Goal: Transaction & Acquisition: Purchase product/service

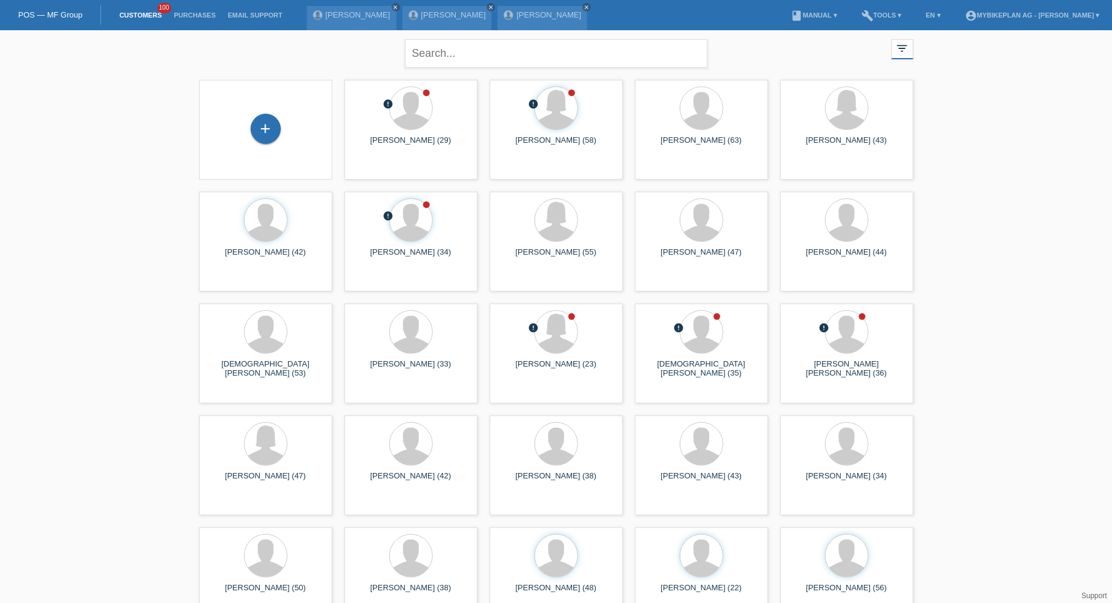
click at [577, 58] on input "text" at bounding box center [556, 53] width 303 height 28
type input "konrad"
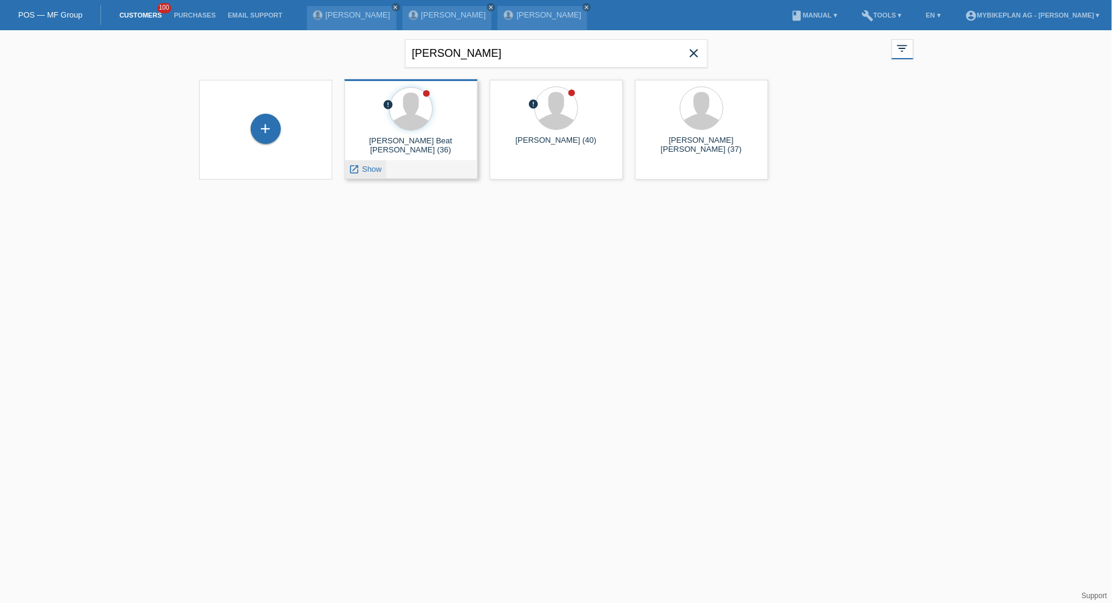
click at [369, 171] on span "Show" at bounding box center [372, 169] width 20 height 9
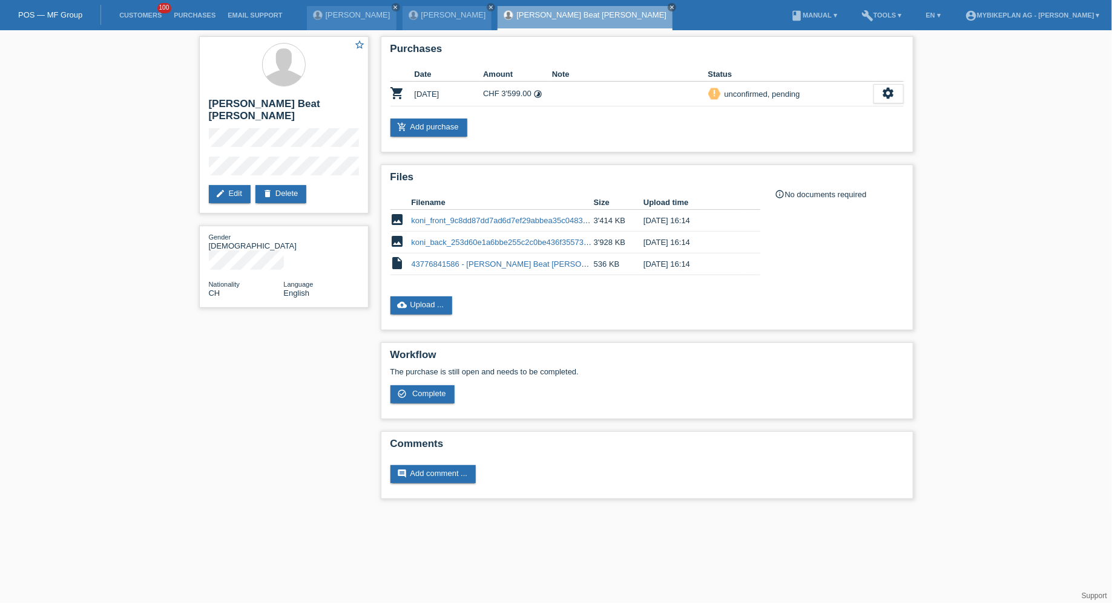
click at [113, 5] on li "Customers 100" at bounding box center [140, 15] width 54 height 31
click at [133, 19] on link "Customers" at bounding box center [140, 14] width 54 height 7
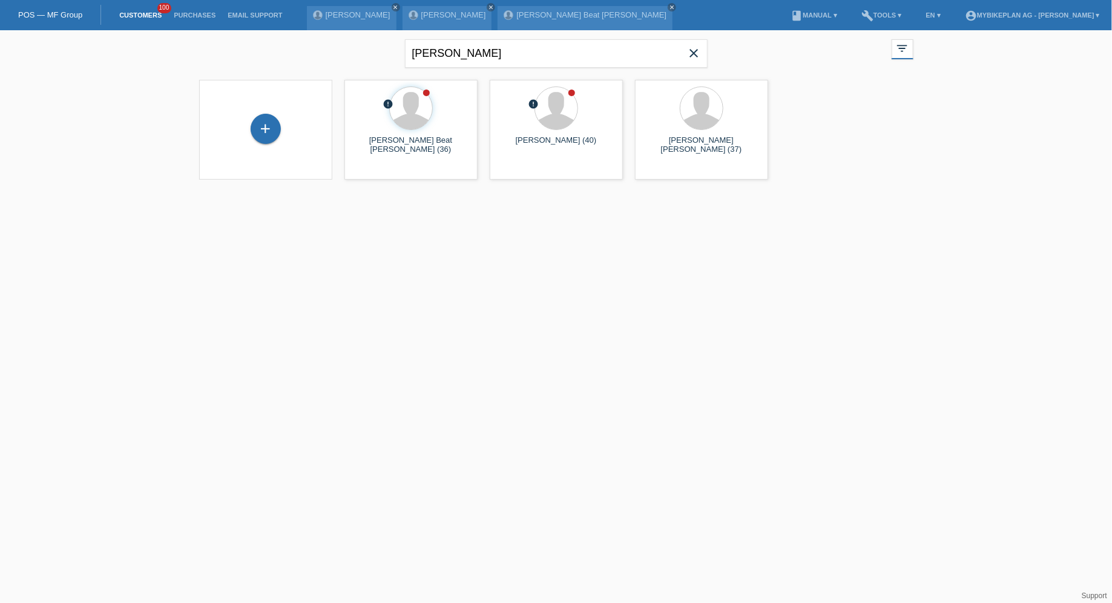
click at [704, 59] on span "close" at bounding box center [694, 54] width 24 height 18
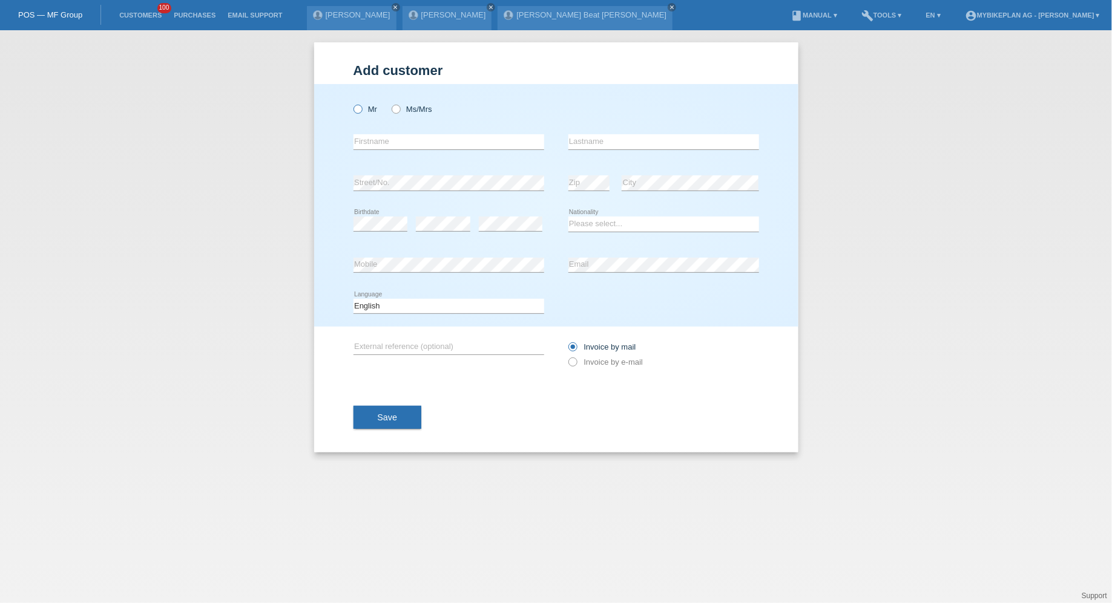
click at [351, 103] on icon at bounding box center [351, 103] width 0 height 0
click at [361, 109] on input "Mr" at bounding box center [357, 109] width 8 height 8
radio input "true"
click at [398, 103] on div "Mr Ms/Mrs" at bounding box center [448, 109] width 191 height 25
click at [405, 111] on label "Ms/Mrs" at bounding box center [412, 109] width 41 height 9
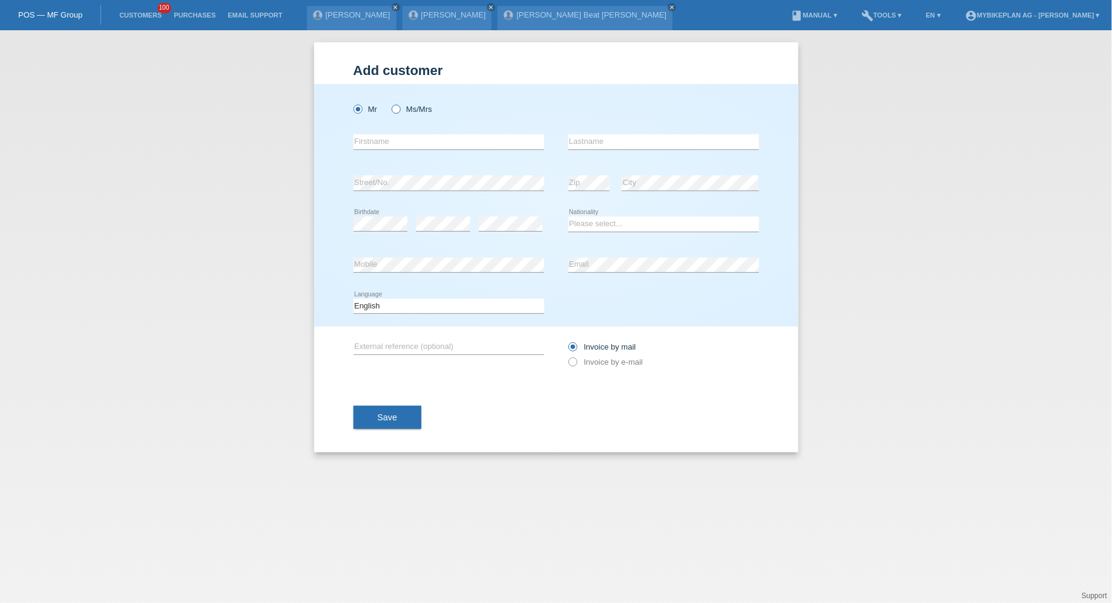
click at [399, 111] on input "Ms/Mrs" at bounding box center [396, 109] width 8 height 8
radio input "true"
click at [405, 131] on div "error Firstname" at bounding box center [448, 142] width 191 height 41
click at [405, 142] on input "text" at bounding box center [448, 141] width 191 height 15
type input "Ingrid"
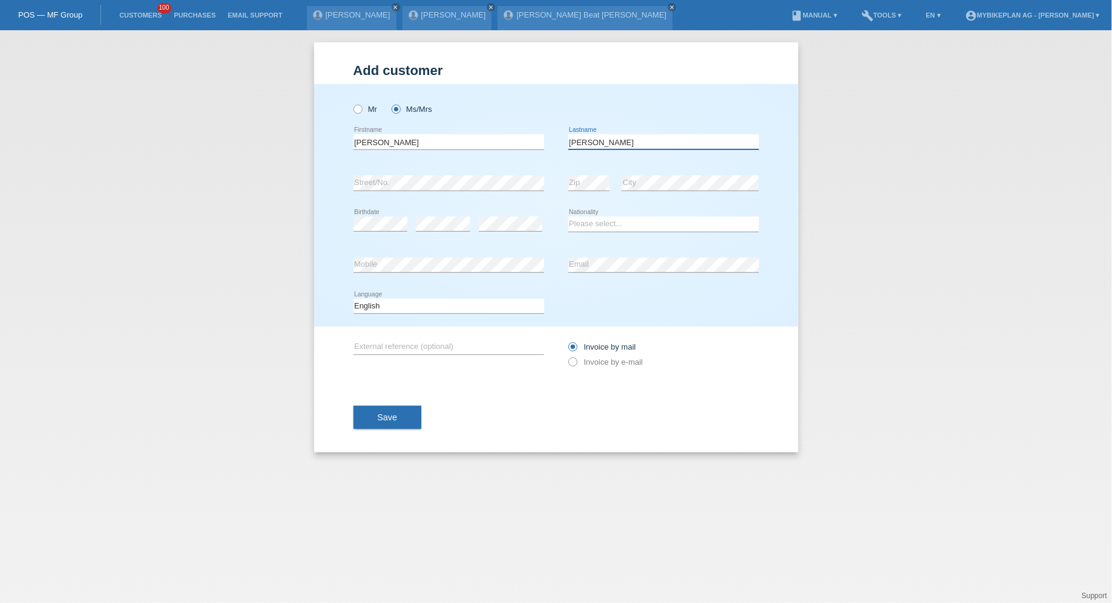
type input "Tobler-Möller"
select select "CH"
click at [459, 302] on select "Deutsch Français Italiano English" at bounding box center [448, 306] width 191 height 15
select select "de"
click at [353, 299] on select "Deutsch Français Italiano English" at bounding box center [448, 306] width 191 height 15
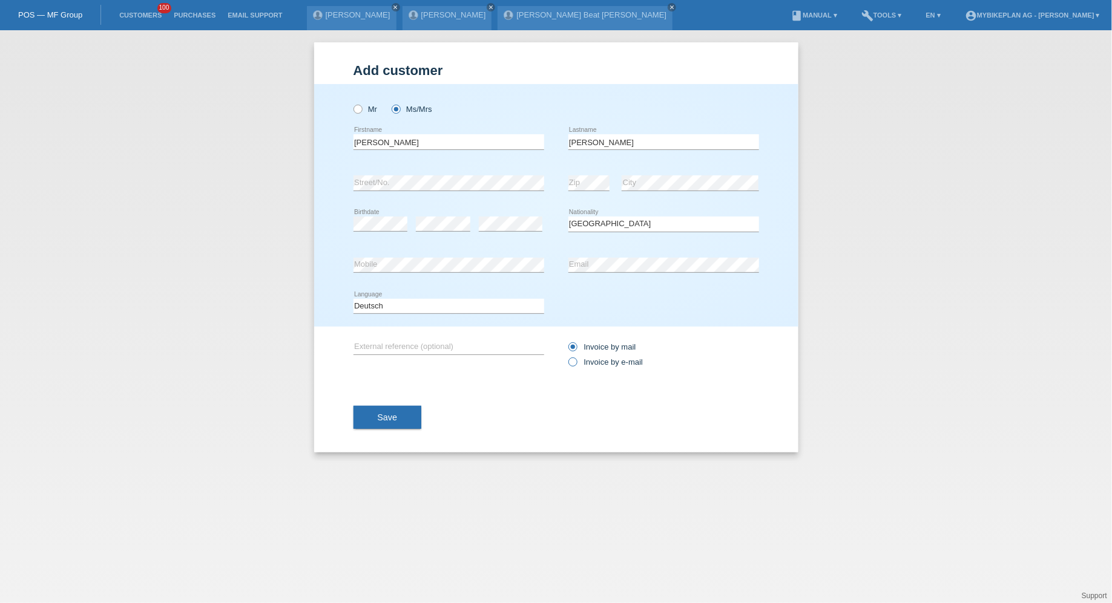
click at [588, 364] on label "Invoice by e-mail" at bounding box center [605, 362] width 75 height 9
click at [576, 364] on input "Invoice by e-mail" at bounding box center [572, 365] width 8 height 15
radio input "true"
click at [369, 442] on div "Save" at bounding box center [556, 418] width 406 height 70
click at [383, 433] on div "Save" at bounding box center [556, 418] width 406 height 70
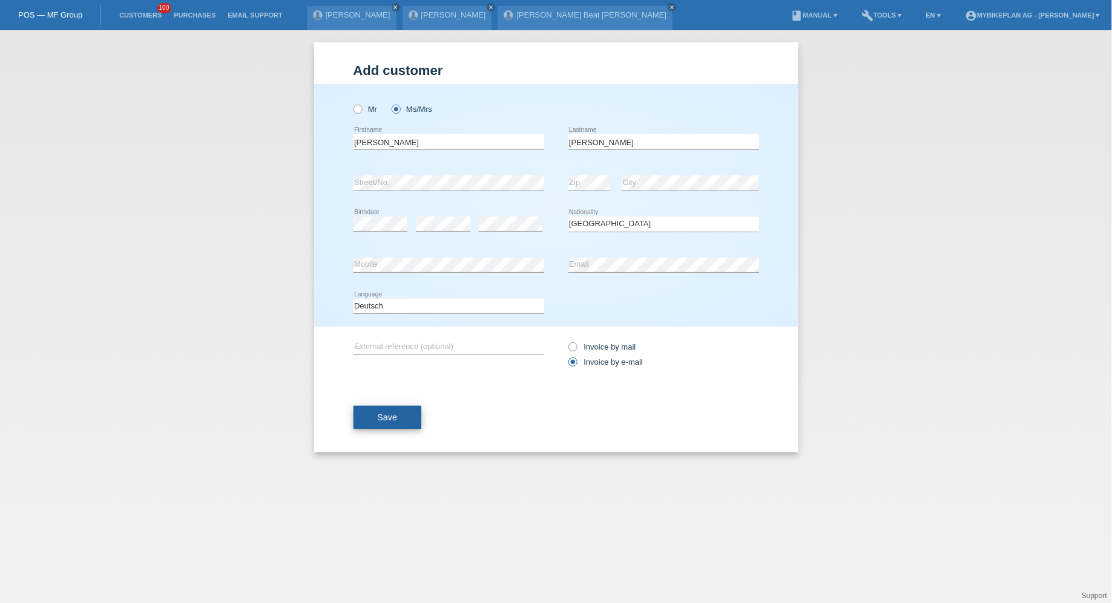
click at [393, 425] on button "Save" at bounding box center [387, 417] width 68 height 23
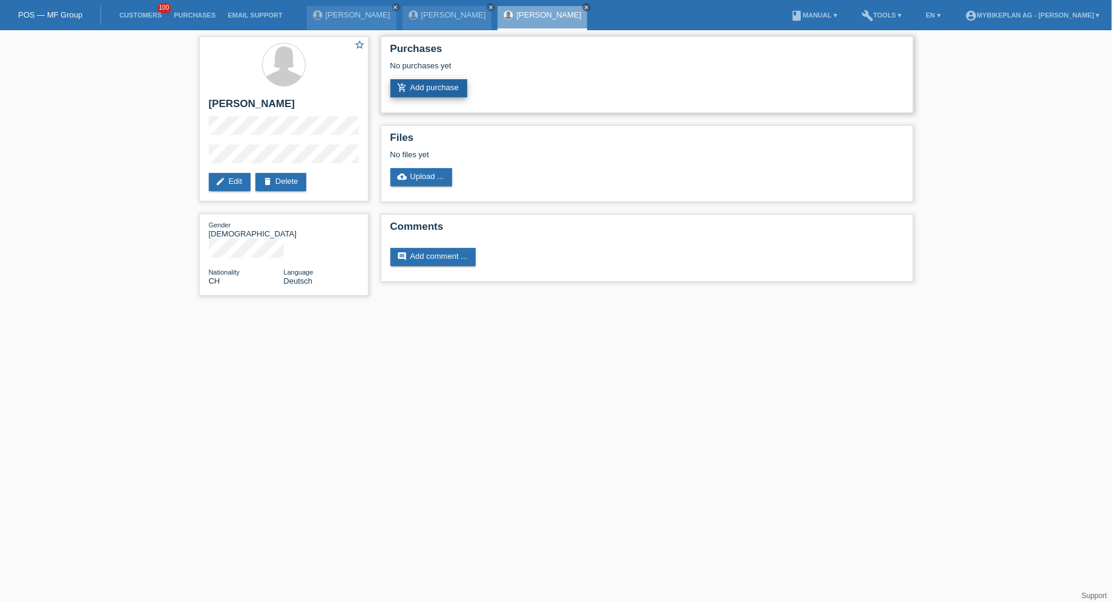
click at [448, 87] on link "add_shopping_cart Add purchase" at bounding box center [428, 88] width 77 height 18
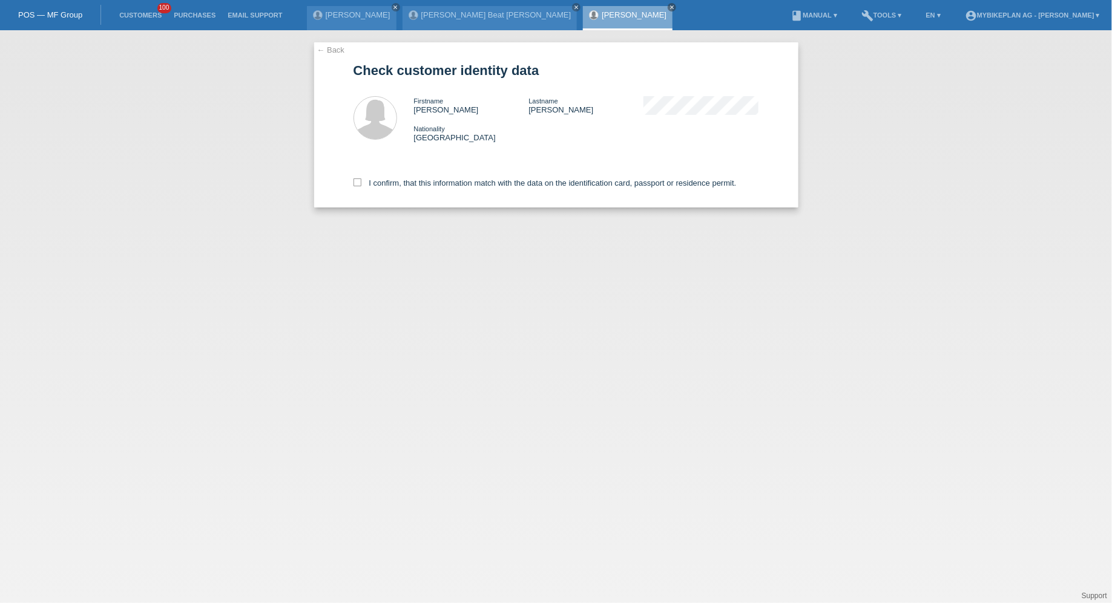
click at [413, 237] on div "← Back Check customer identity data Firstname Ingrid Lastname Tobler-Möller Nat…" at bounding box center [556, 316] width 1112 height 573
click at [441, 196] on div "I confirm, that this information match with the data on the identification card…" at bounding box center [556, 180] width 406 height 53
click at [448, 188] on label "I confirm, that this information match with the data on the identification card…" at bounding box center [544, 183] width 383 height 9
click at [361, 186] on input "I confirm, that this information match with the data on the identification card…" at bounding box center [357, 183] width 8 height 8
checkbox input "true"
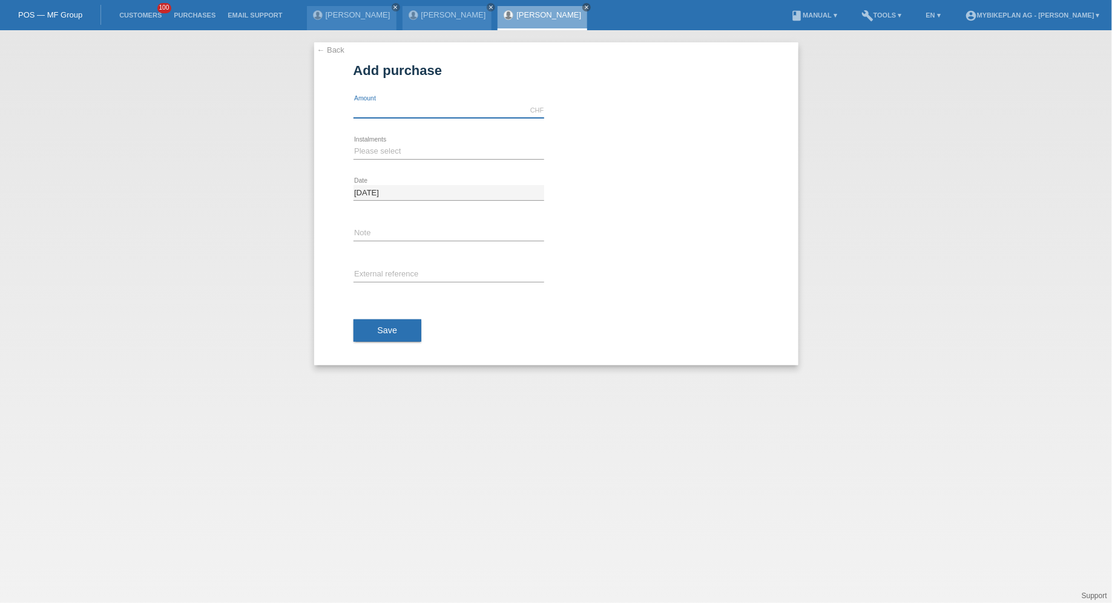
click at [407, 103] on input "text" at bounding box center [448, 110] width 191 height 15
type input "2799.00"
click at [377, 151] on select "Please select 6 instalments 12 instalments 18 instalments 24 instalments 36 ins…" at bounding box center [448, 151] width 191 height 15
click at [416, 156] on select "Please select 6 instalments 12 instalments 18 instalments 24 instalments 36 ins…" at bounding box center [448, 151] width 191 height 15
select select "488"
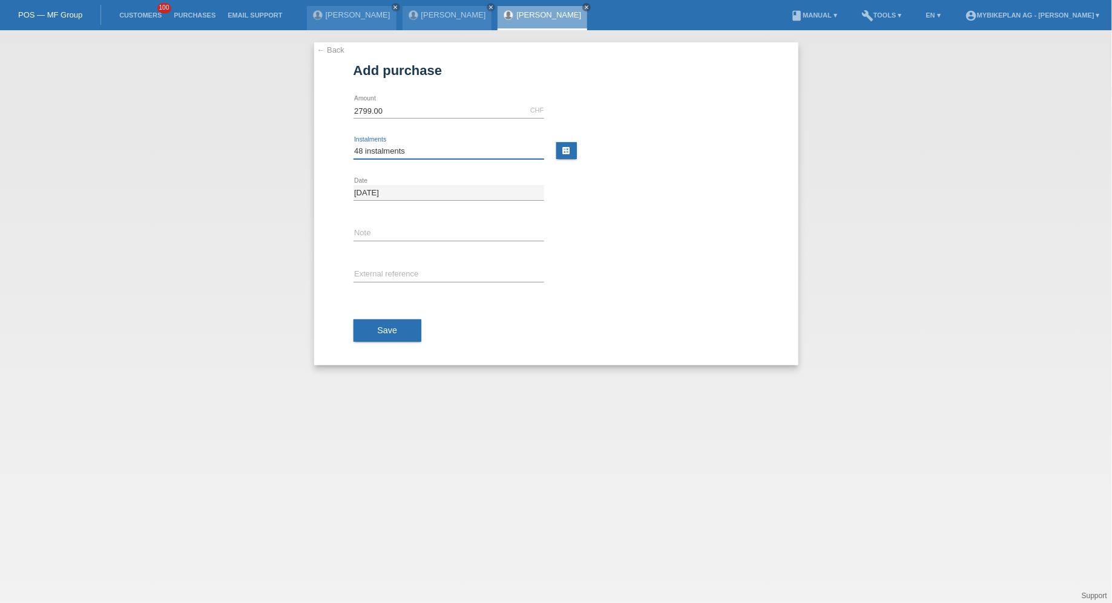
click at [353, 144] on select "Please select 6 instalments 12 instalments 18 instalments 24 instalments 36 ins…" at bounding box center [448, 151] width 191 height 15
click at [416, 278] on input "text" at bounding box center [448, 275] width 191 height 15
paste input "43707468875"
type input "43707468875"
click at [385, 321] on button "Save" at bounding box center [387, 331] width 68 height 23
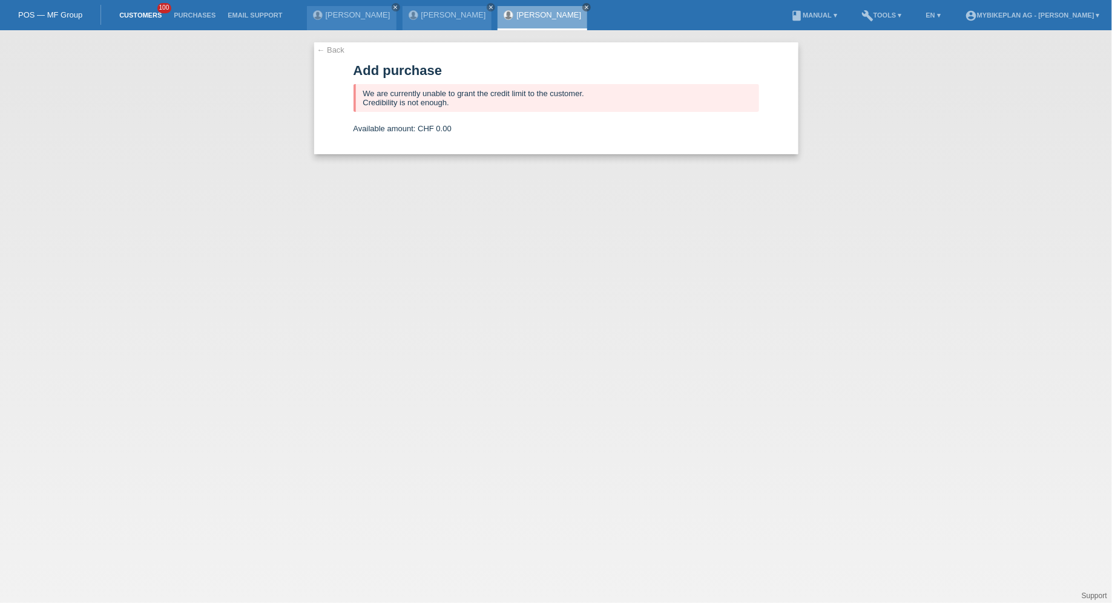
click at [152, 12] on link "Customers" at bounding box center [140, 14] width 54 height 7
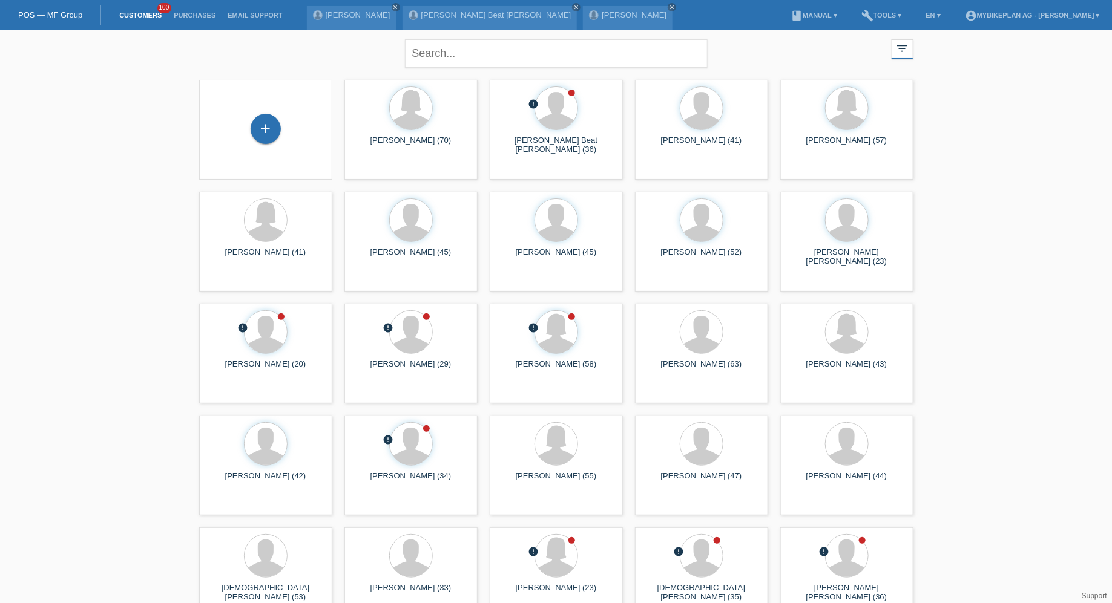
click at [137, 16] on link "Customers" at bounding box center [140, 14] width 54 height 7
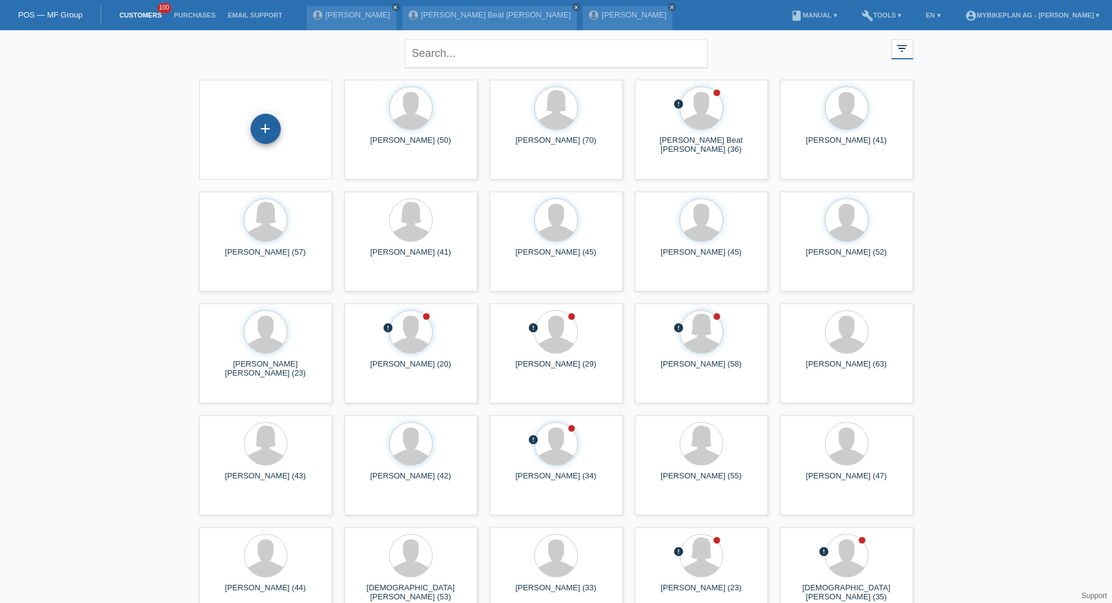
click at [270, 126] on div "+" at bounding box center [266, 129] width 30 height 30
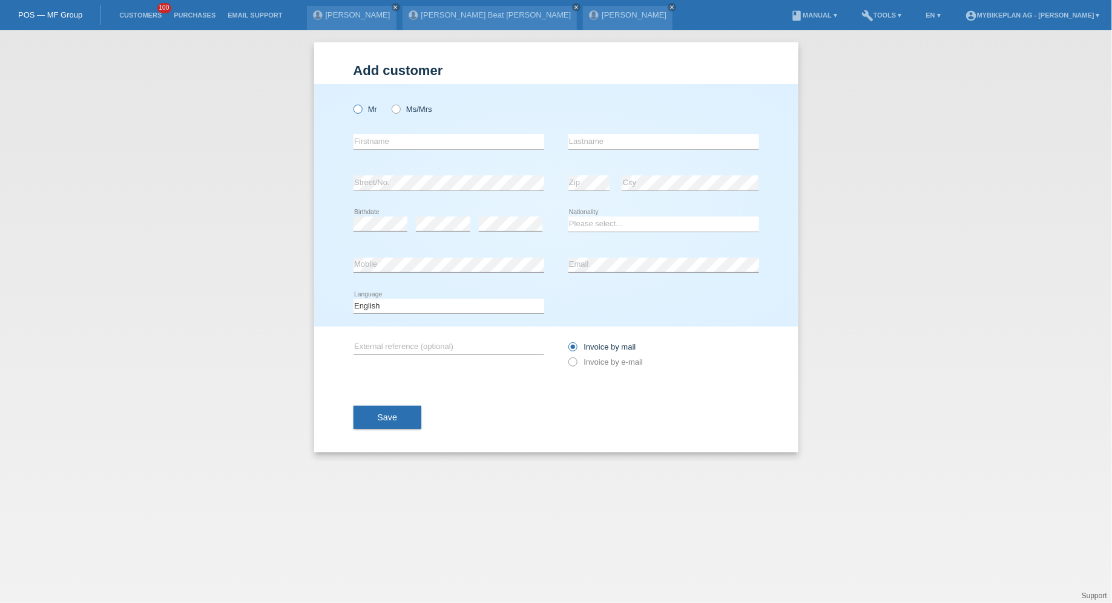
click at [351, 103] on icon at bounding box center [351, 103] width 0 height 0
click at [361, 108] on input "Mr" at bounding box center [357, 109] width 8 height 8
radio input "true"
click at [379, 139] on input "text" at bounding box center [448, 141] width 191 height 15
paste input "+41 61 553 27 02"
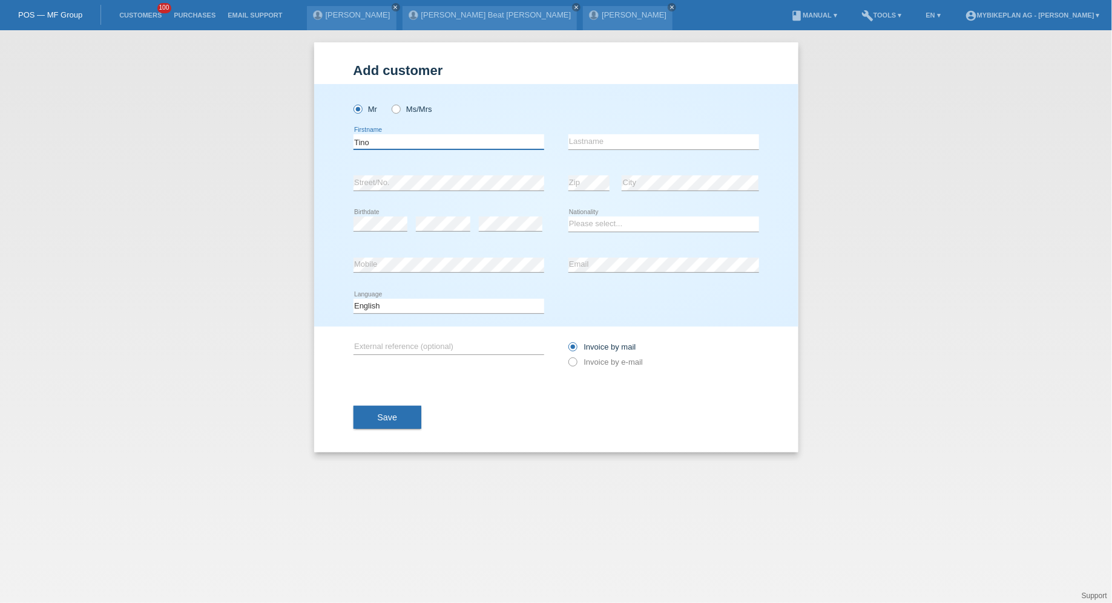
type input "Tino"
type input "Brodar"
select select "CH"
click at [438, 300] on select "Deutsch Français Italiano English" at bounding box center [448, 306] width 191 height 15
select select "de"
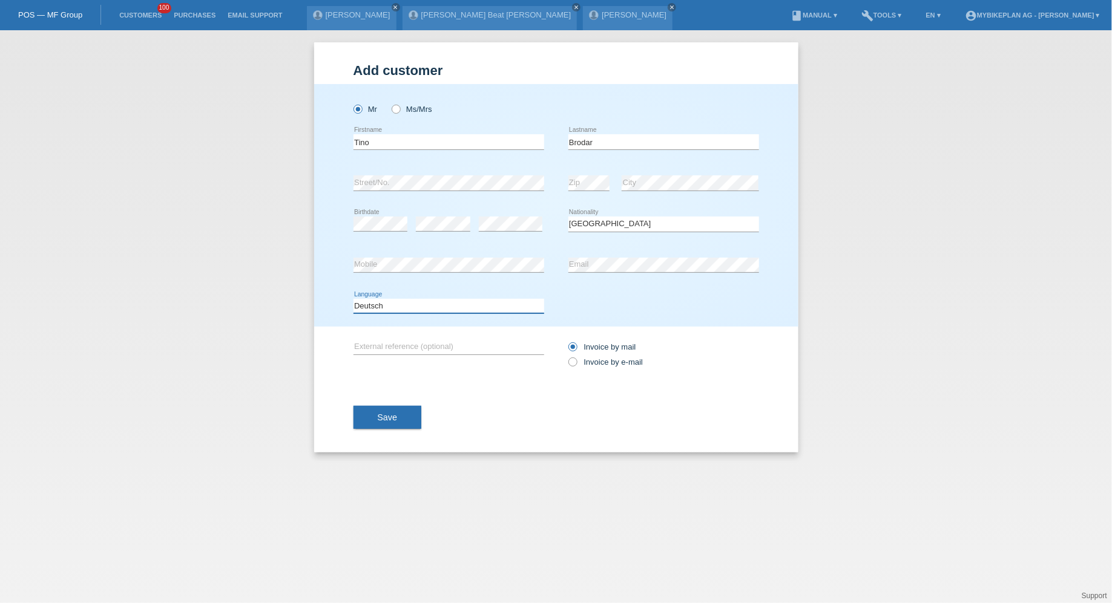
click at [353, 299] on select "Deutsch Français Italiano English" at bounding box center [448, 306] width 191 height 15
click at [606, 366] on label "Invoice by e-mail" at bounding box center [605, 362] width 75 height 9
click at [576, 366] on input "Invoice by e-mail" at bounding box center [572, 365] width 8 height 15
radio input "true"
click at [386, 421] on span "Save" at bounding box center [388, 418] width 20 height 10
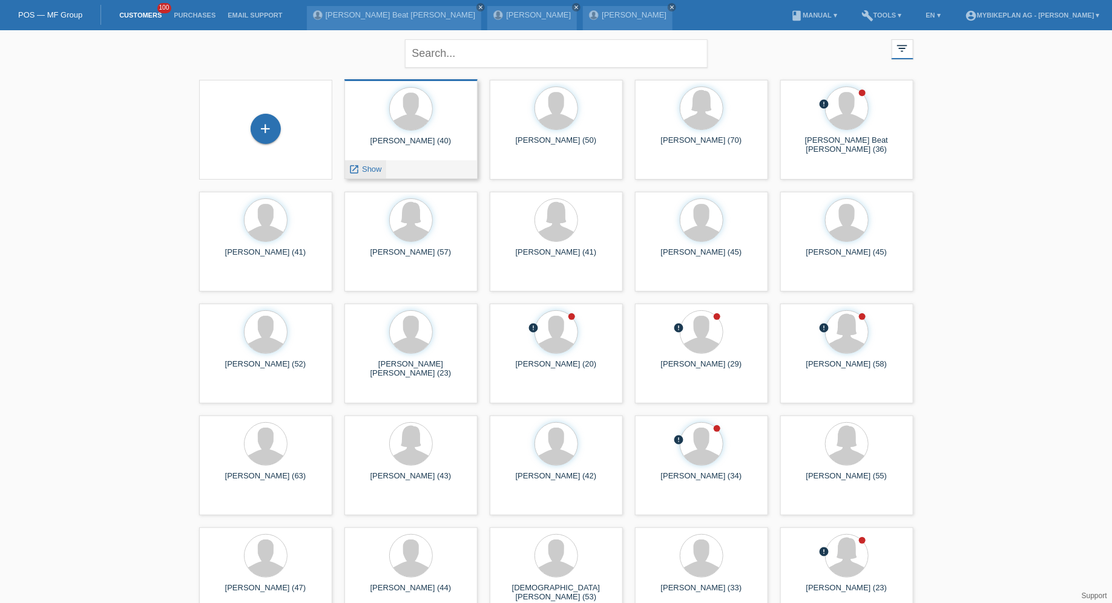
click at [379, 168] on span "Show" at bounding box center [372, 169] width 20 height 9
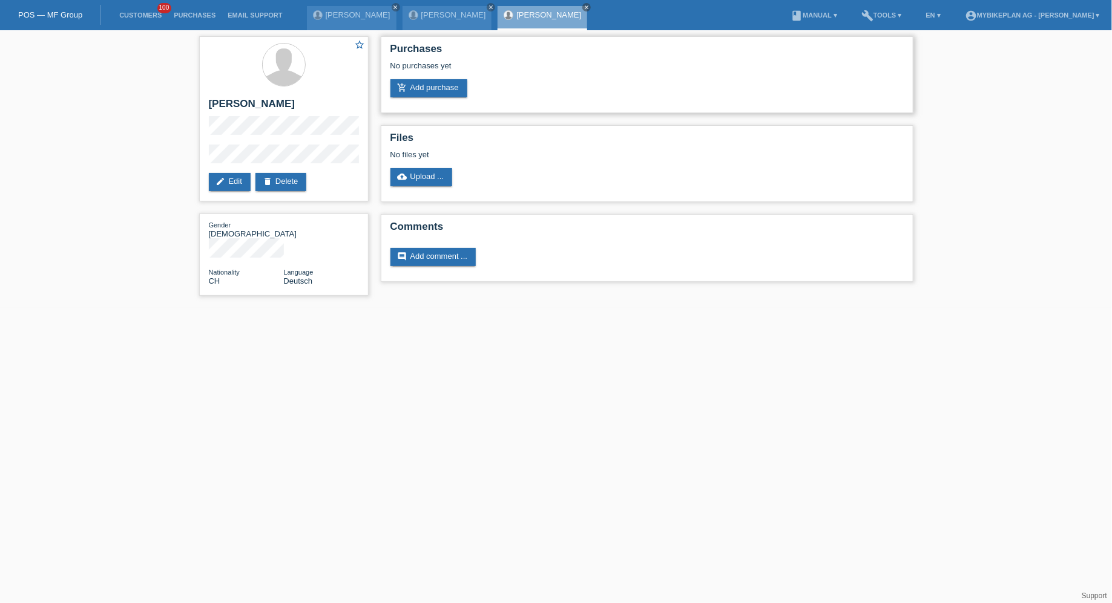
click at [441, 76] on div "No purchases yet" at bounding box center [646, 70] width 513 height 18
click at [442, 82] on link "add_shopping_cart Add purchase" at bounding box center [428, 88] width 77 height 18
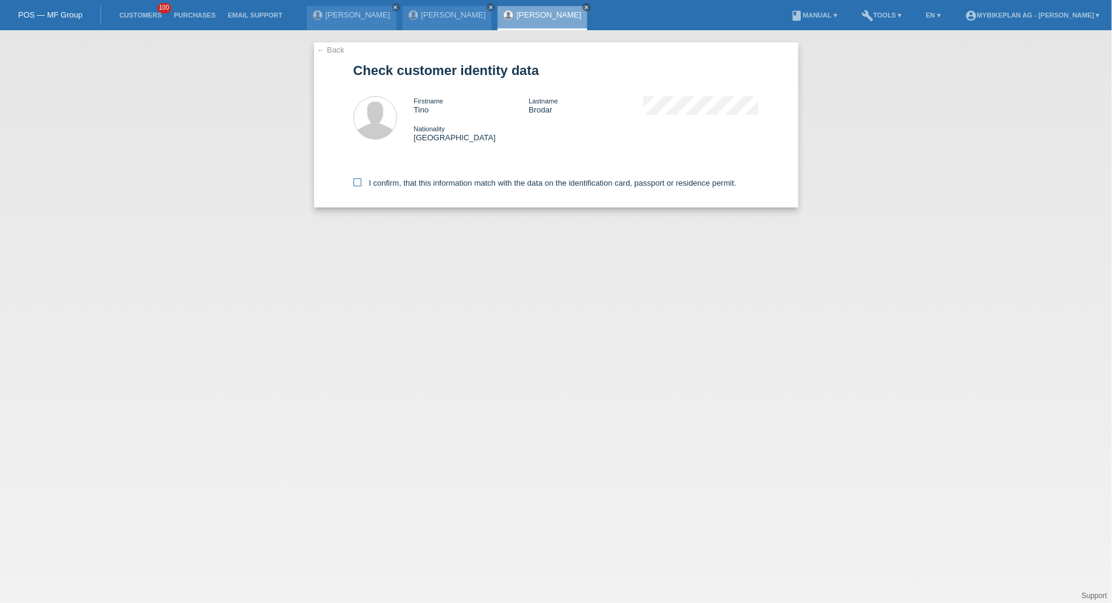
click at [432, 183] on label "I confirm, that this information match with the data on the identification card…" at bounding box center [544, 183] width 383 height 9
click at [361, 183] on input "I confirm, that this information match with the data on the identification card…" at bounding box center [357, 183] width 8 height 8
checkbox input "true"
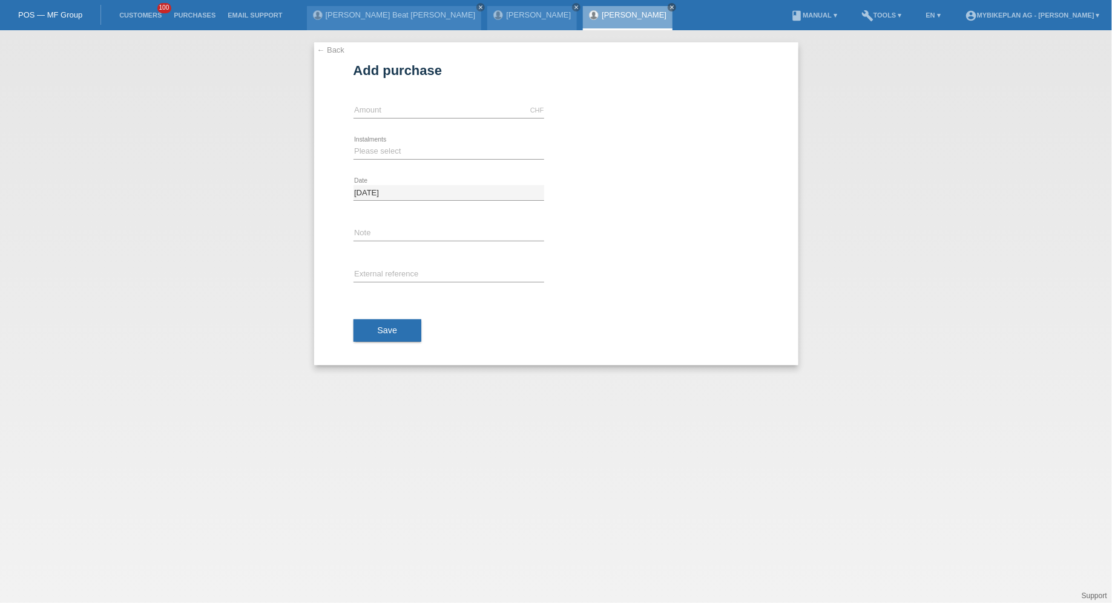
click at [423, 119] on div "CHF error Amount" at bounding box center [448, 110] width 191 height 41
click at [423, 117] on div "CHF error Amount" at bounding box center [448, 111] width 191 height 16
type input "13998.00"
click at [370, 148] on select "Please select 6 instalments 12 instalments 18 instalments 24 instalments 36 ins…" at bounding box center [448, 151] width 191 height 15
select select "487"
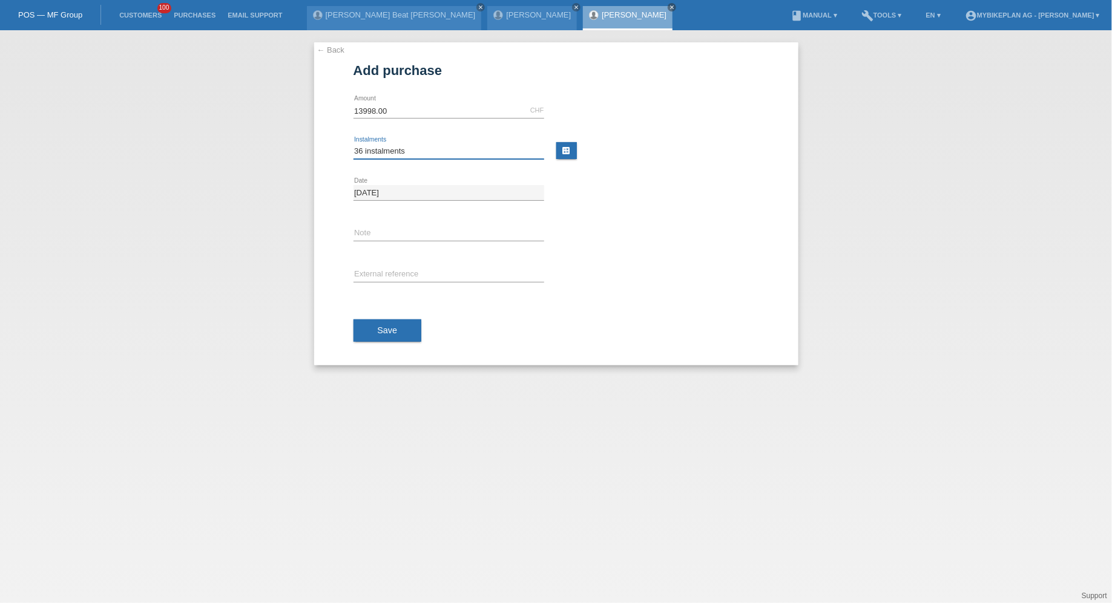
click at [353, 144] on select "Please select 6 instalments 12 instalments 18 instalments 24 instalments 36 ins…" at bounding box center [448, 151] width 191 height 15
click at [378, 268] on input "text" at bounding box center [448, 275] width 191 height 15
paste input "43807458384"
type input "43807458384"
click at [381, 335] on button "Save" at bounding box center [387, 331] width 68 height 23
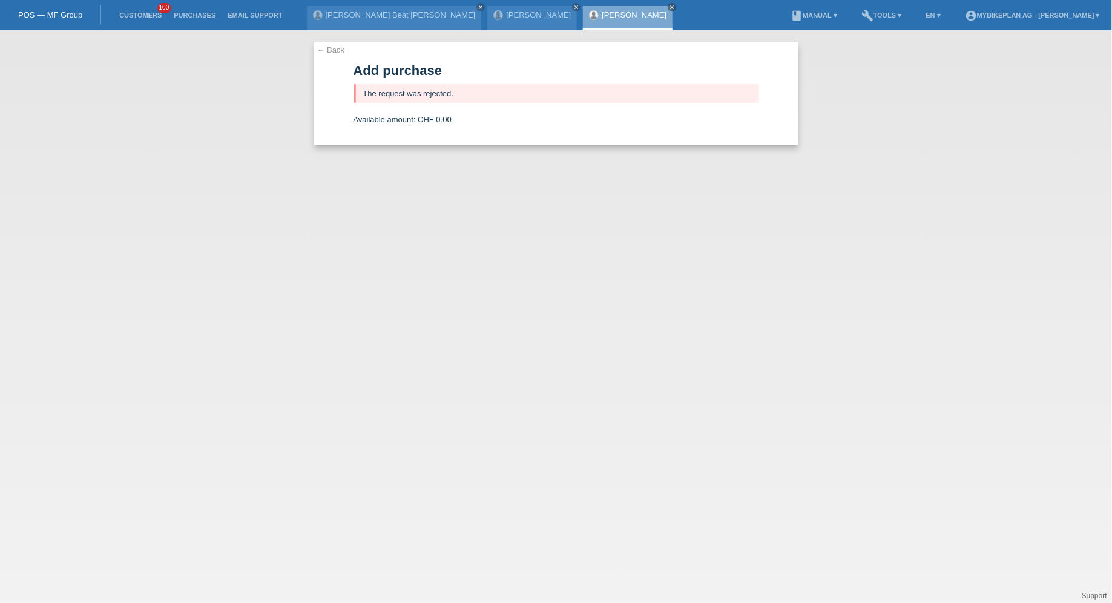
click at [602, 14] on link "[PERSON_NAME]" at bounding box center [634, 14] width 65 height 9
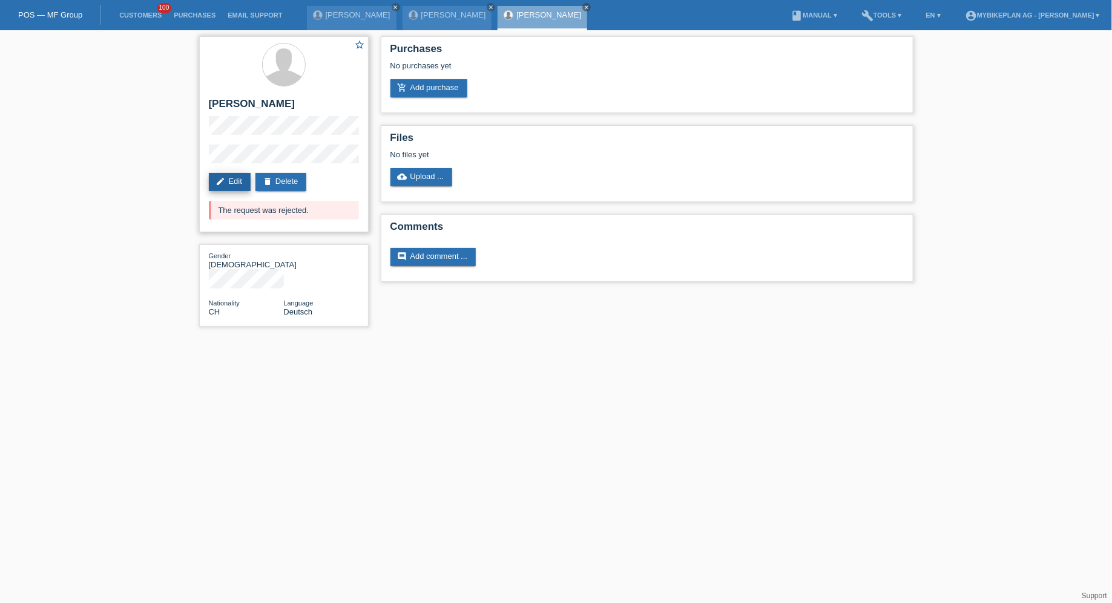
click at [231, 183] on link "edit Edit" at bounding box center [230, 182] width 42 height 18
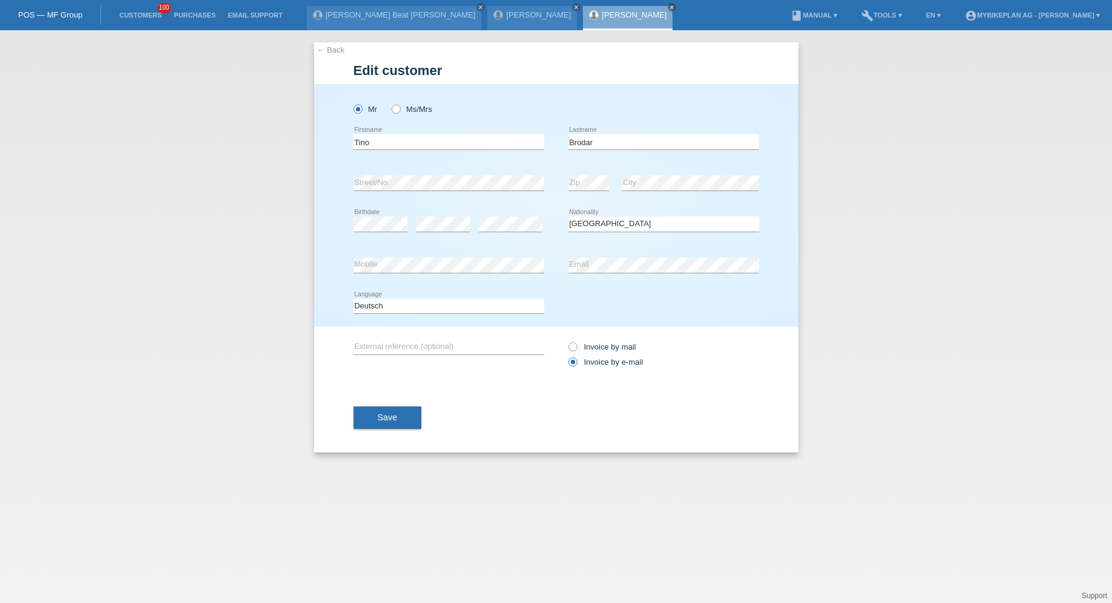
select select "CH"
click at [399, 427] on button "Save" at bounding box center [387, 417] width 68 height 23
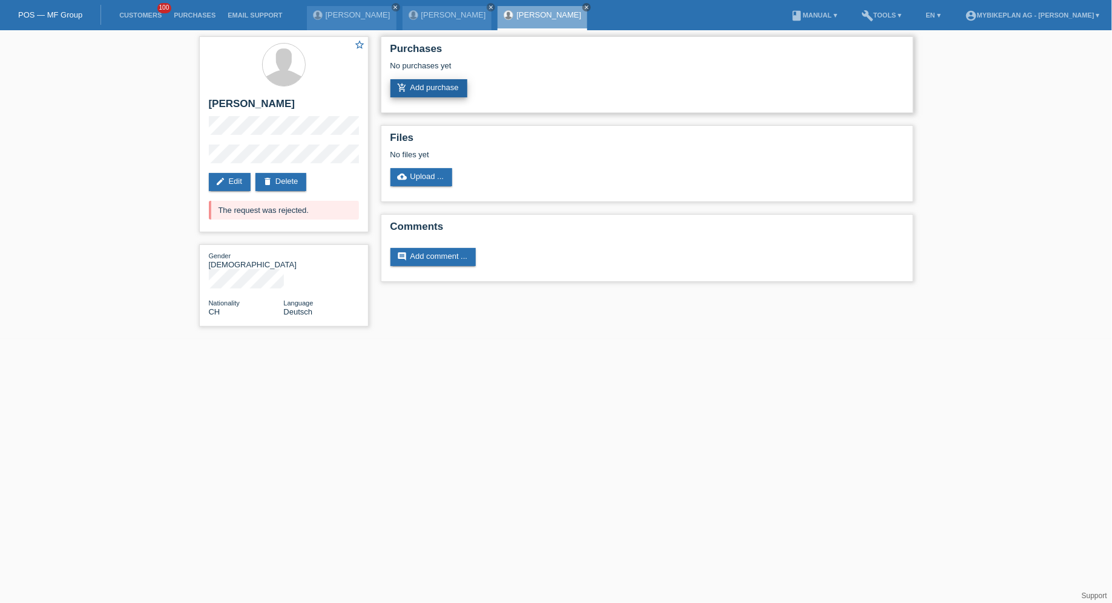
click at [436, 95] on link "add_shopping_cart Add purchase" at bounding box center [428, 88] width 77 height 18
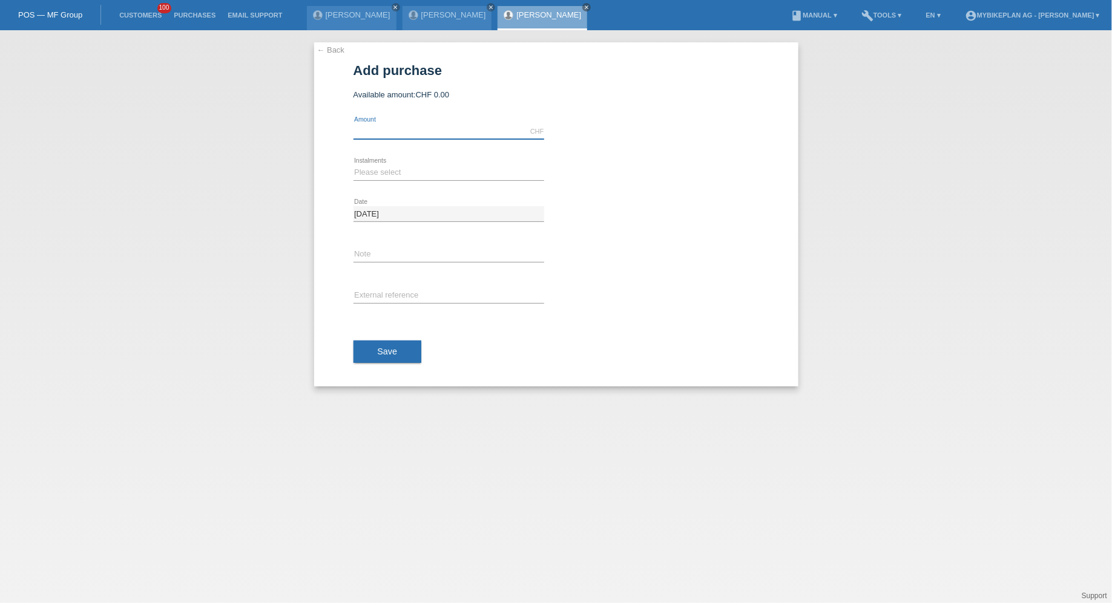
click at [436, 129] on input "text" at bounding box center [448, 131] width 191 height 15
type input "13998.00"
click at [386, 179] on select "Please select 6 instalments 12 instalments 18 instalments 24 instalments 36 ins…" at bounding box center [448, 172] width 191 height 15
select select "487"
click at [353, 165] on select "Please select 6 instalments 12 instalments 18 instalments 24 instalments 36 ins…" at bounding box center [448, 172] width 191 height 15
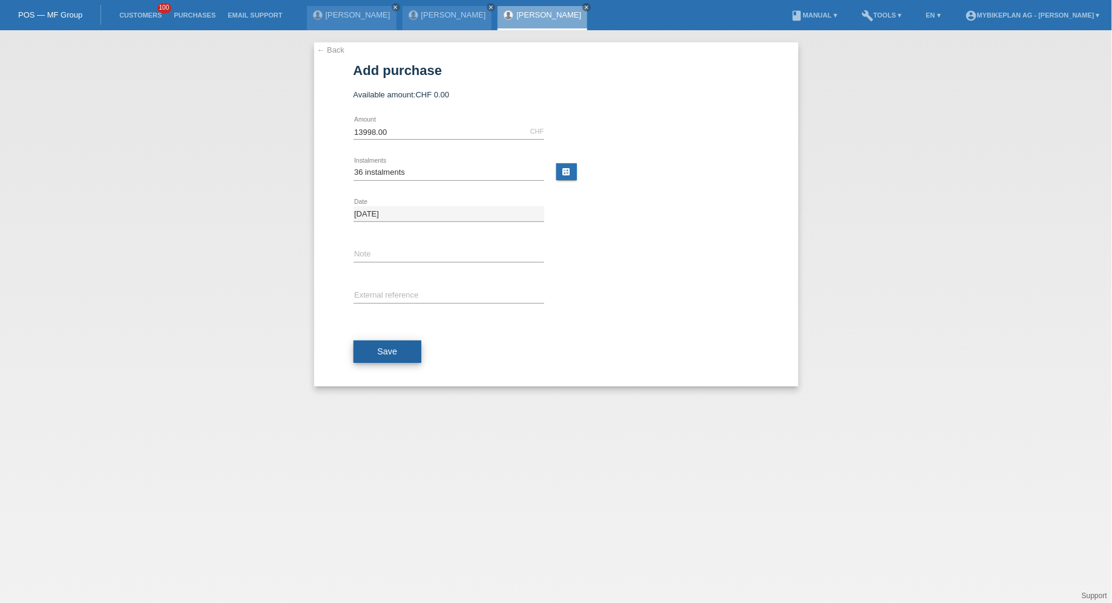
click at [375, 345] on button "Save" at bounding box center [387, 352] width 68 height 23
